Goal: Ask a question

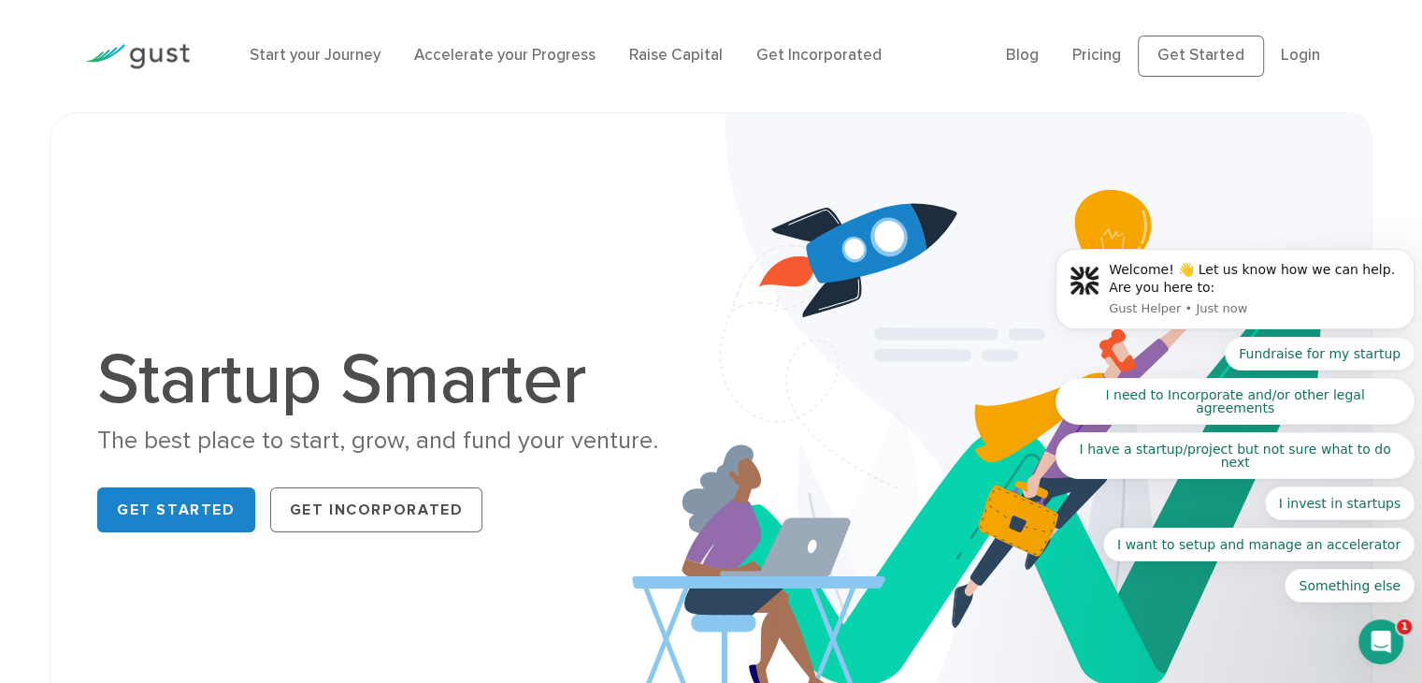
click at [1091, 63] on body "Welcome! 👋 Let us know how we can help. Are you here to: Gust Helper • Just now…" at bounding box center [1235, 322] width 359 height 606
click at [1091, 59] on body "Welcome! 👋 Let us know how we can help. Are you here to: Gust Helper • Just now…" at bounding box center [1235, 322] width 359 height 606
click at [1093, 53] on body "Welcome! 👋 Let us know how we can help. Are you here to: Gust Helper • Just now…" at bounding box center [1235, 322] width 359 height 606
click at [1303, 55] on body "Welcome! 👋 Let us know how we can help. Are you here to: Gust Helper • Just now…" at bounding box center [1235, 322] width 359 height 606
click at [1177, 61] on body "Welcome! 👋 Let us know how we can help. Are you here to: Gust Helper • Just now…" at bounding box center [1235, 322] width 359 height 606
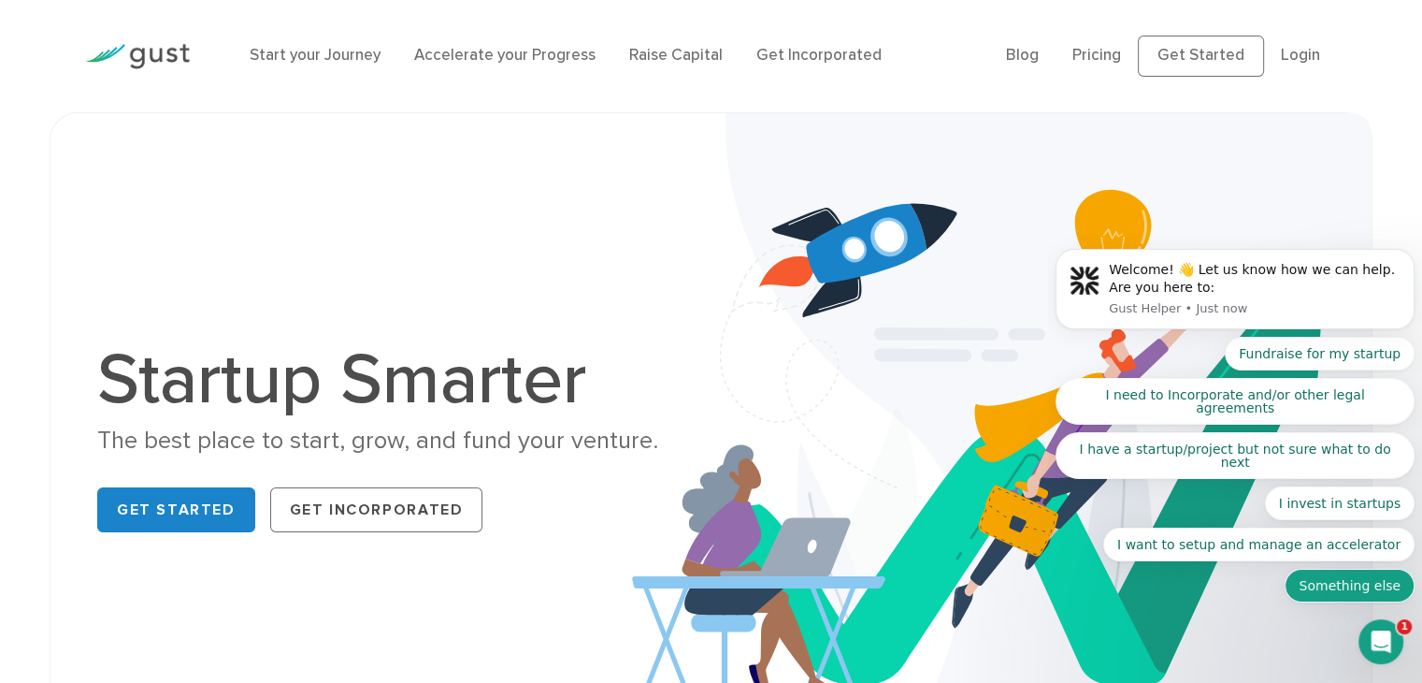
drag, startPoint x: 2402, startPoint y: 603, endPoint x: 1346, endPoint y: 591, distance: 1056.7
click at [1346, 591] on button "Something else" at bounding box center [1350, 586] width 130 height 34
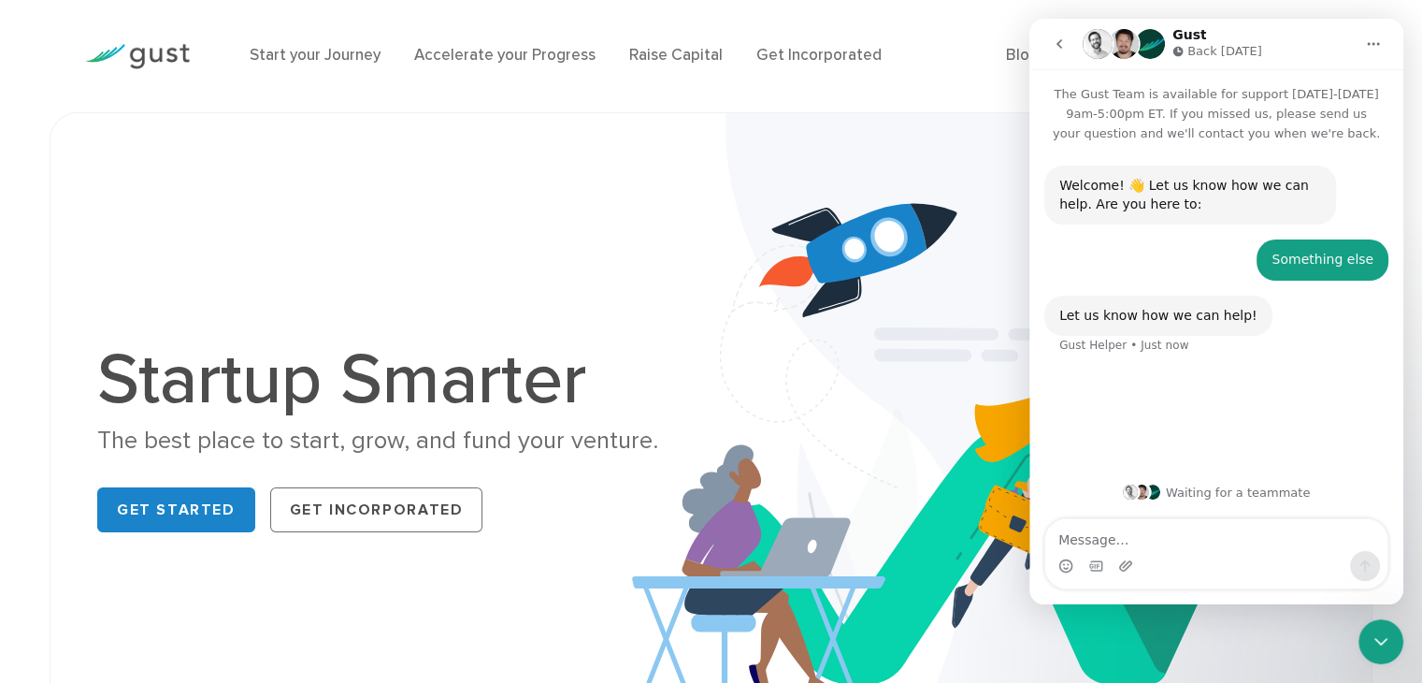
click at [1377, 49] on icon "Home" at bounding box center [1373, 43] width 15 height 15
click at [992, 453] on img at bounding box center [1002, 442] width 740 height 658
click at [1042, 168] on div "Welcome! 👋 Let us know how we can help. Are you here to: Gust Helper • 1m ago S…" at bounding box center [1216, 260] width 374 height 234
click at [992, 78] on div "Start your Journey Accelerate your Progress Raise Capital Get Incorporated" at bounding box center [614, 56] width 756 height 62
